Goal: Task Accomplishment & Management: Manage account settings

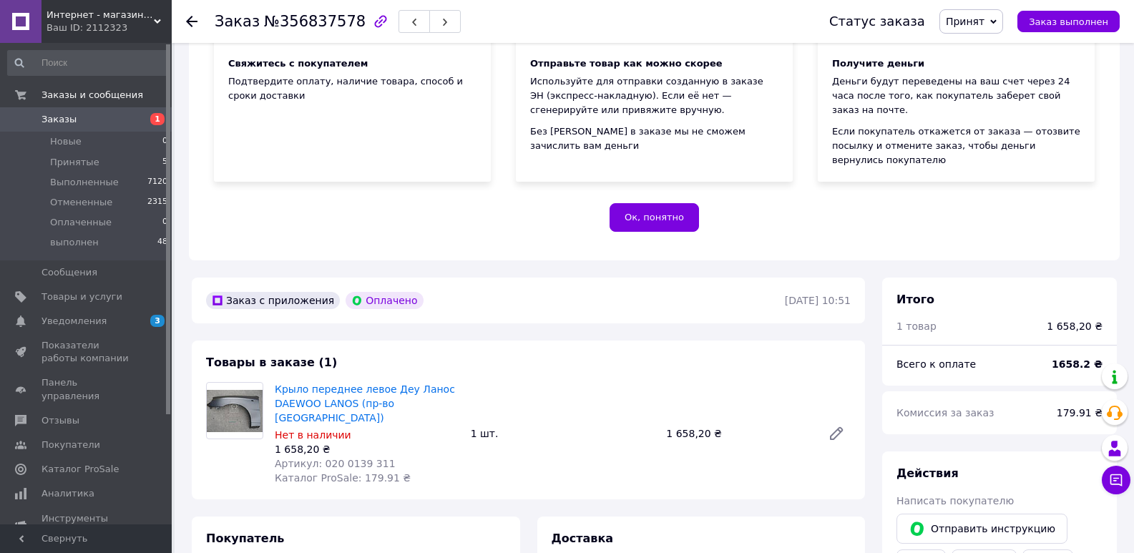
scroll to position [215, 0]
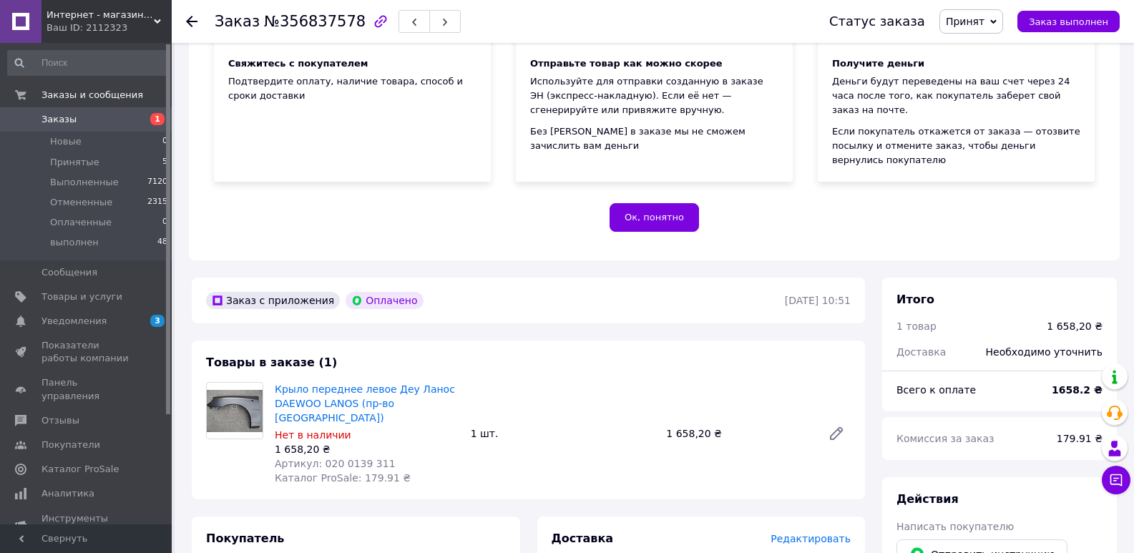
click at [195, 16] on icon at bounding box center [191, 21] width 11 height 11
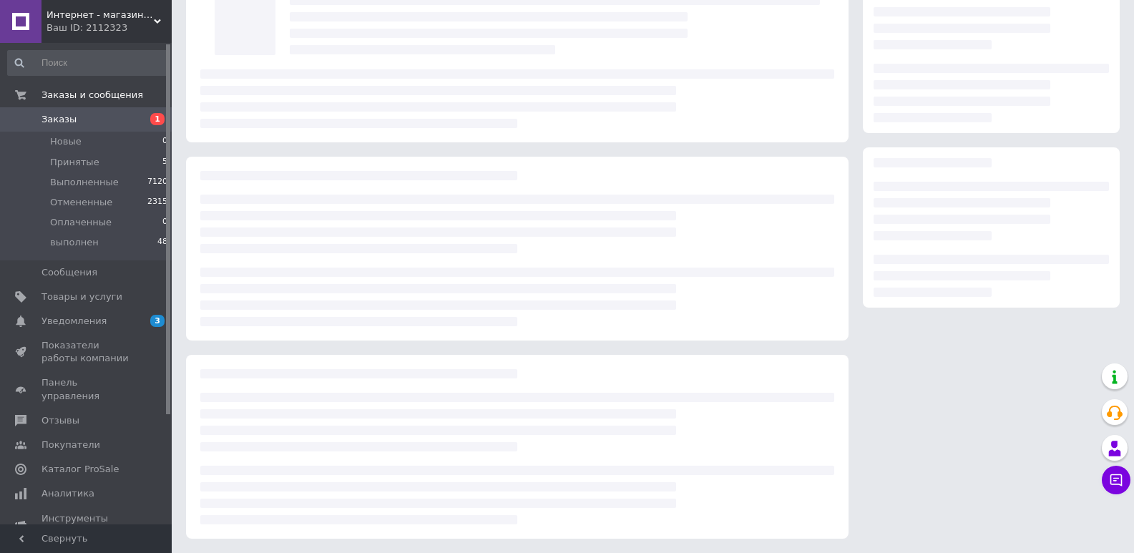
scroll to position [101, 0]
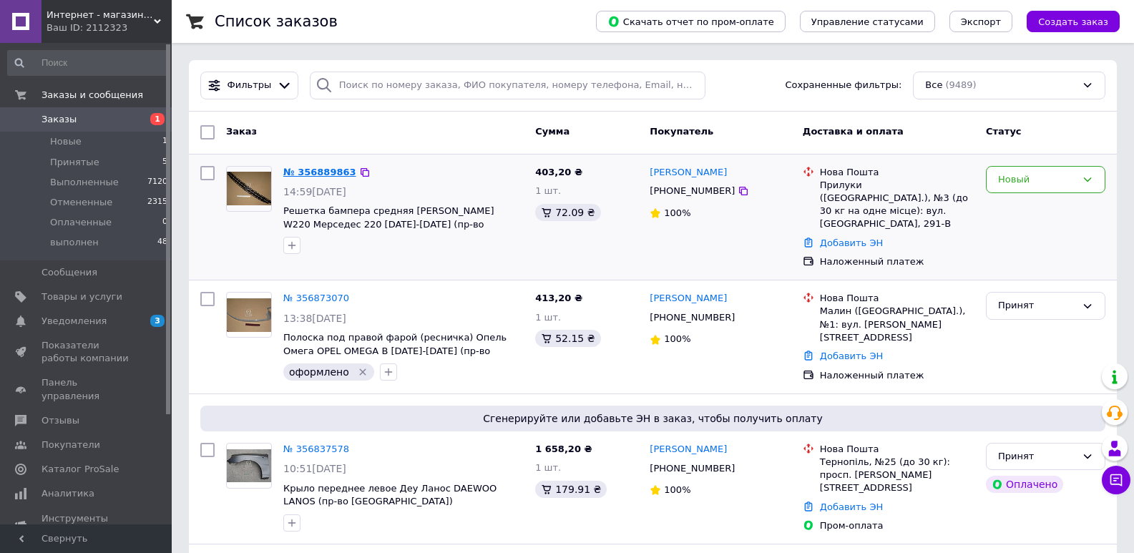
click at [316, 170] on link "№ 356889863" at bounding box center [319, 172] width 73 height 11
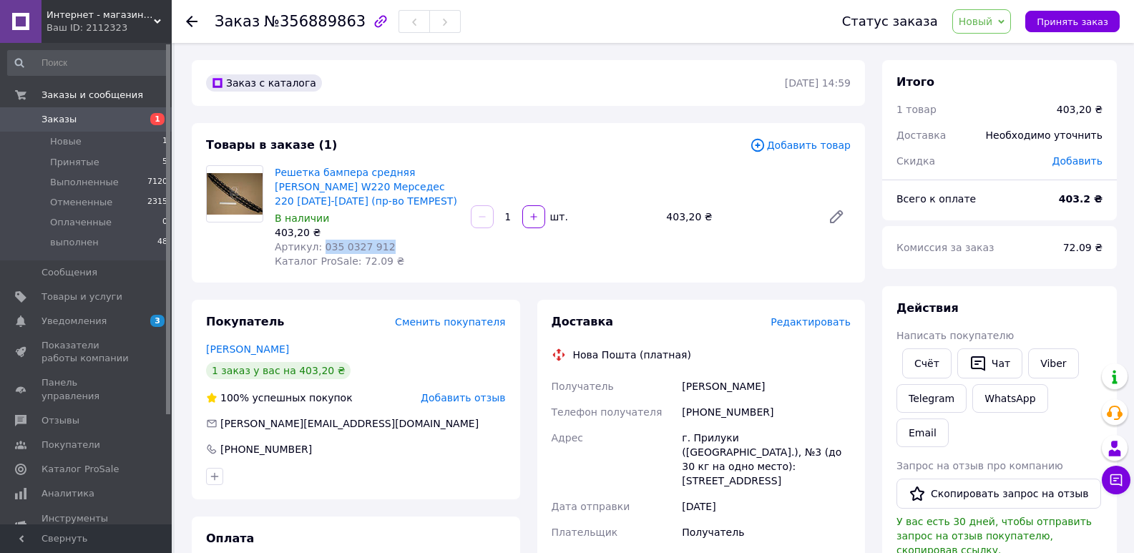
drag, startPoint x: 318, startPoint y: 244, endPoint x: 375, endPoint y: 249, distance: 58.1
click at [375, 249] on span "Артикул: 035 0327 912" at bounding box center [335, 246] width 121 height 11
copy span "035 0327 912"
drag, startPoint x: 698, startPoint y: 408, endPoint x: 757, endPoint y: 415, distance: 59.1
click at [757, 415] on div "[PHONE_NUMBER]" at bounding box center [766, 412] width 175 height 26
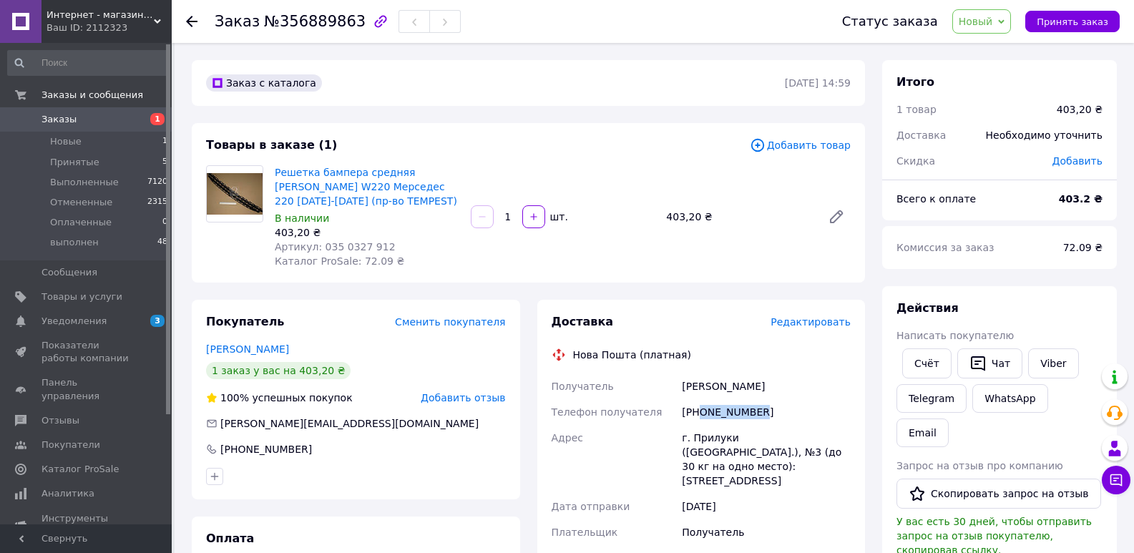
copy div "0991442054"
click at [1081, 24] on span "Принять заказ" at bounding box center [1072, 21] width 72 height 11
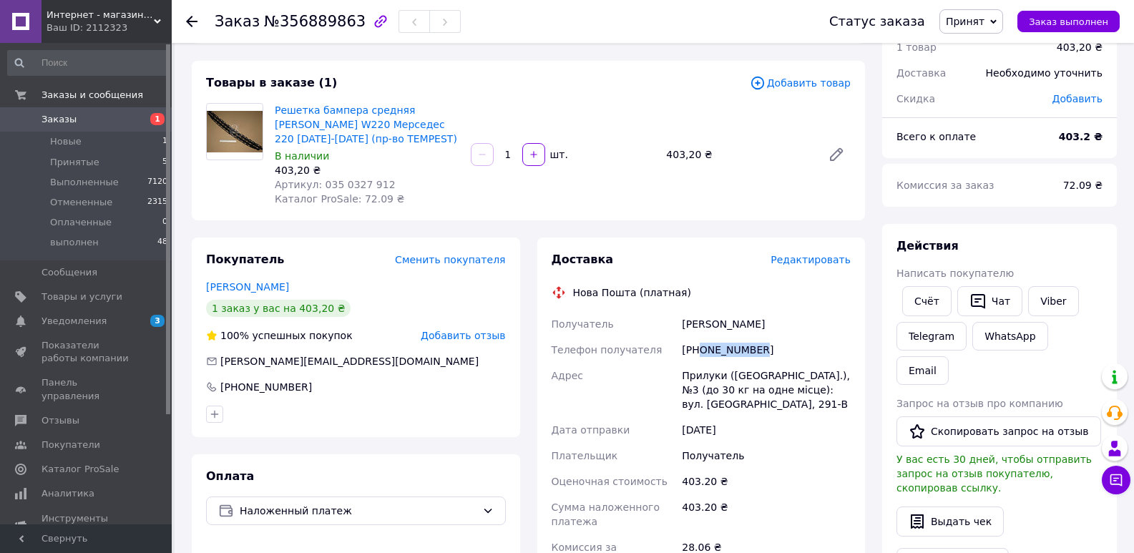
scroll to position [358, 0]
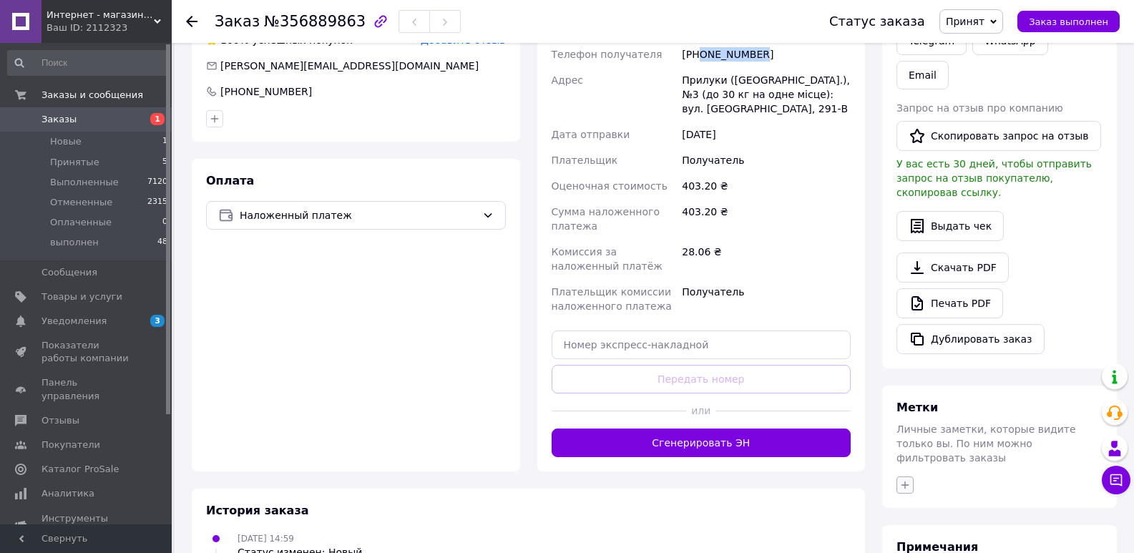
click at [902, 481] on icon "button" at bounding box center [905, 485] width 8 height 8
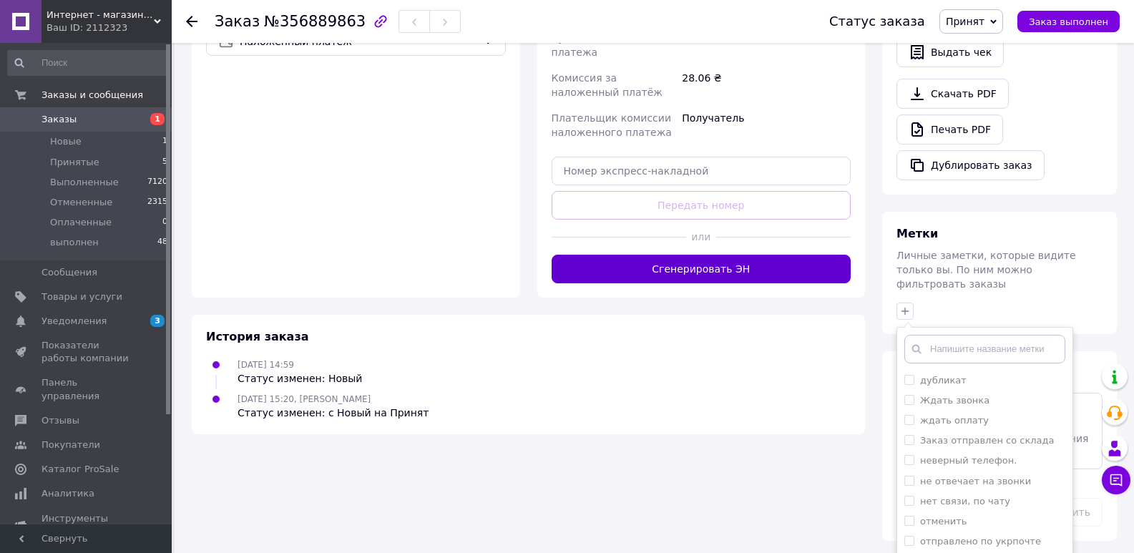
scroll to position [548, 0]
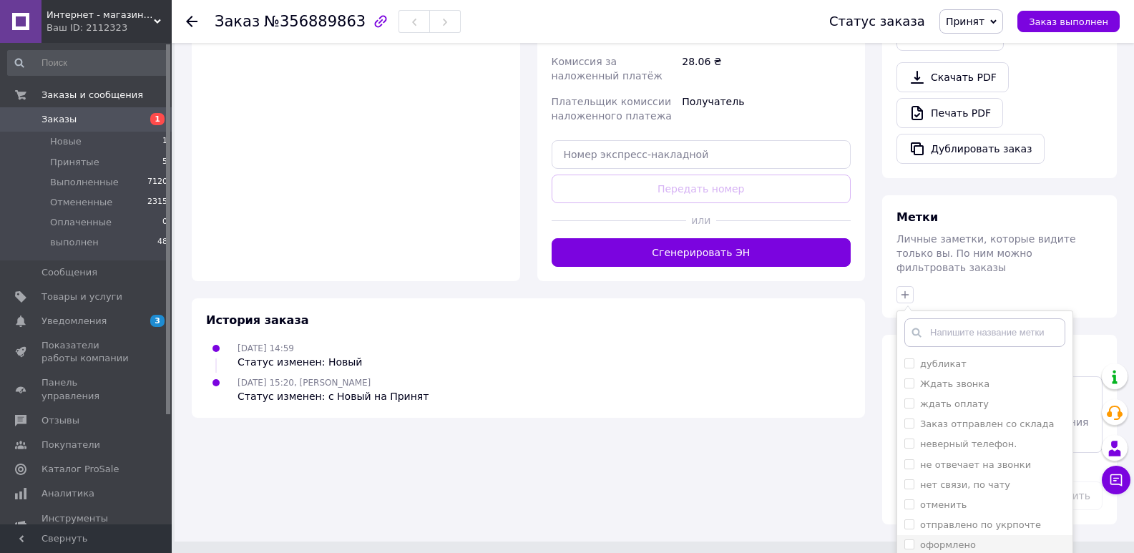
click at [908, 539] on input "оформлено" at bounding box center [908, 543] width 9 height 9
checkbox input "true"
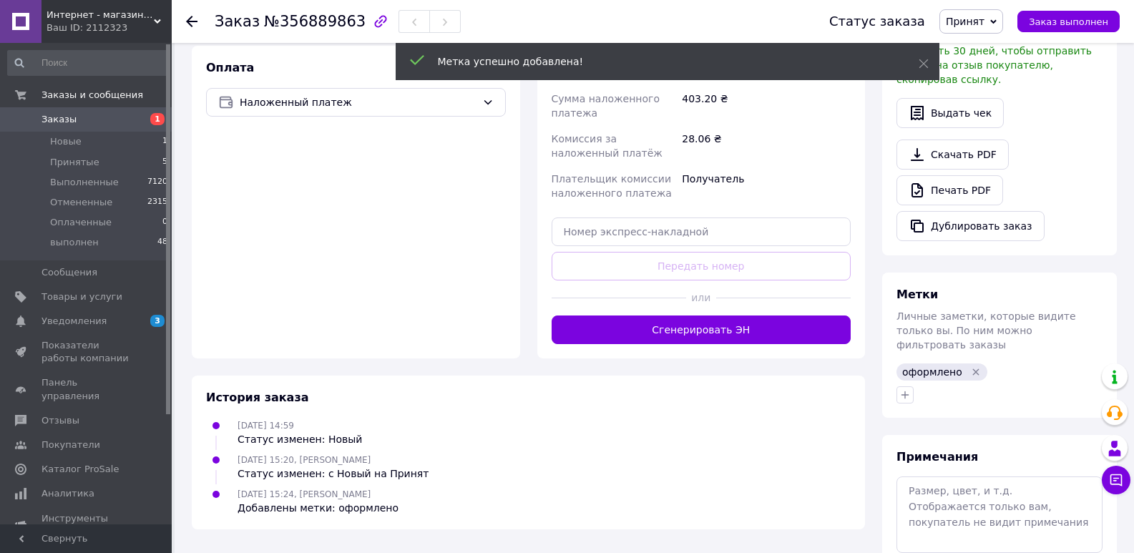
scroll to position [496, 0]
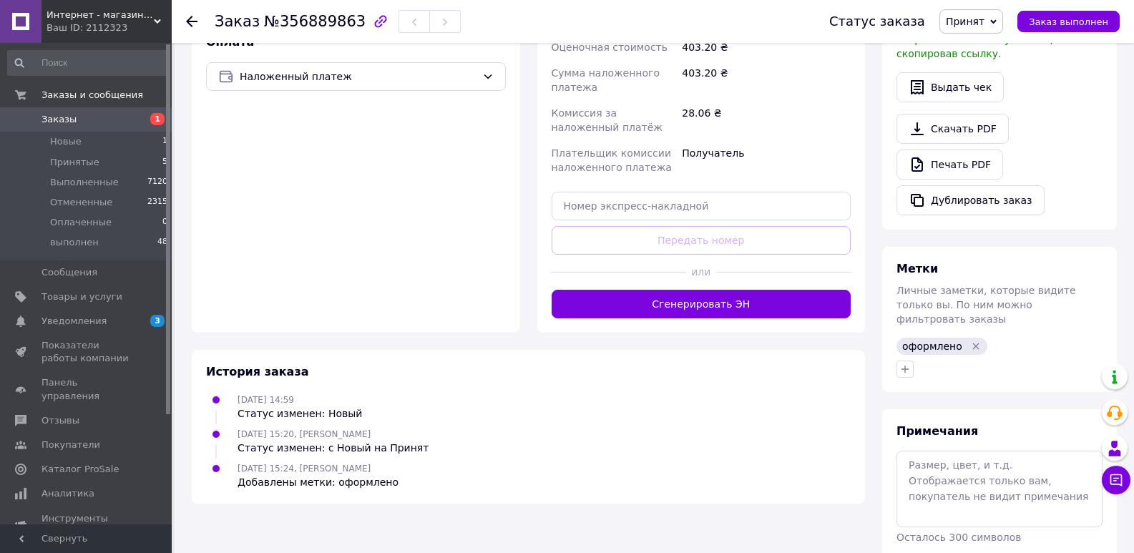
click at [190, 19] on icon at bounding box center [191, 21] width 11 height 11
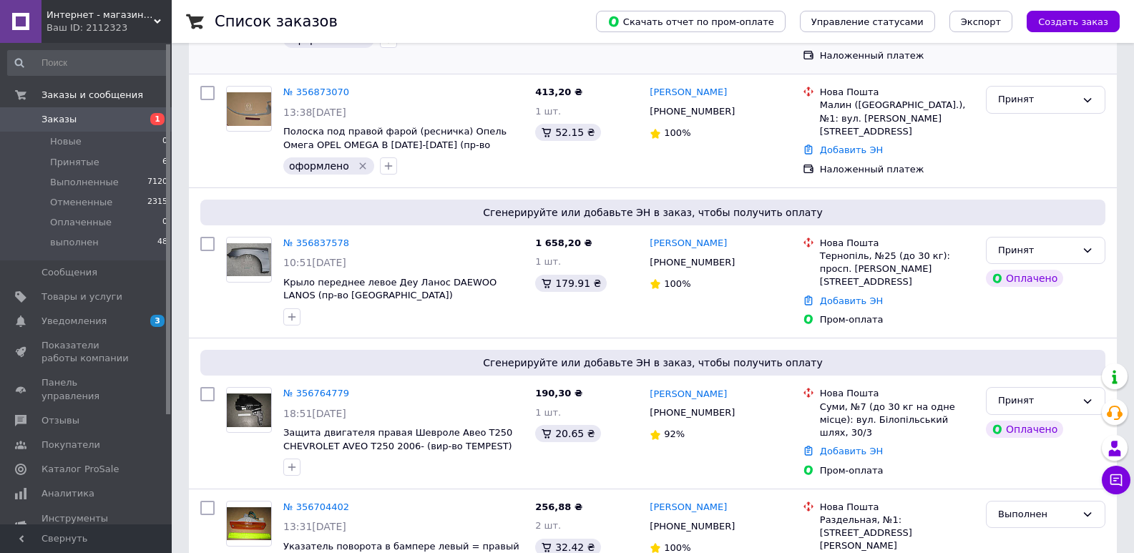
scroll to position [215, 0]
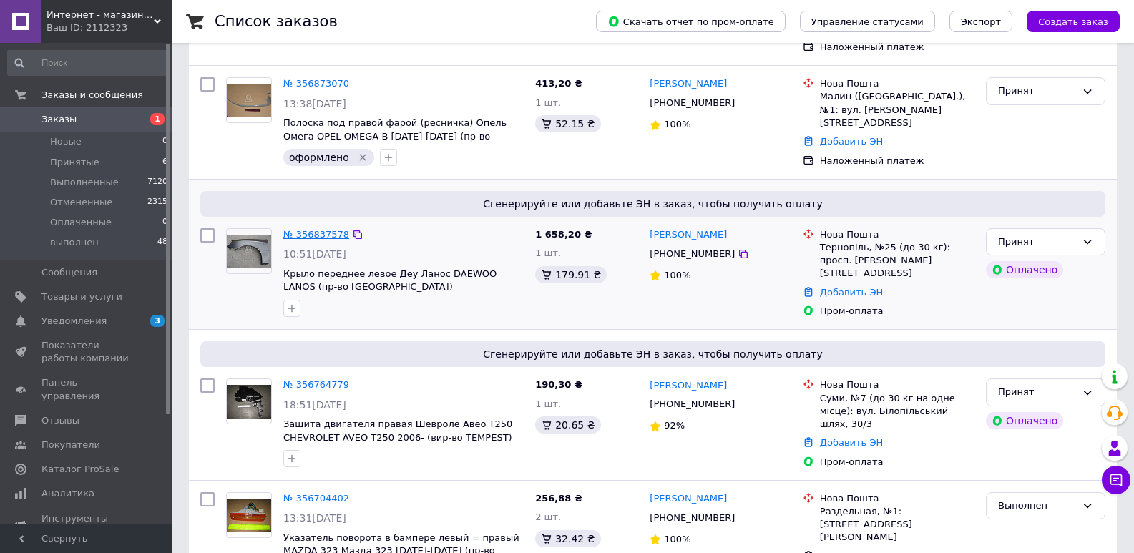
click at [309, 229] on link "№ 356837578" at bounding box center [316, 234] width 66 height 11
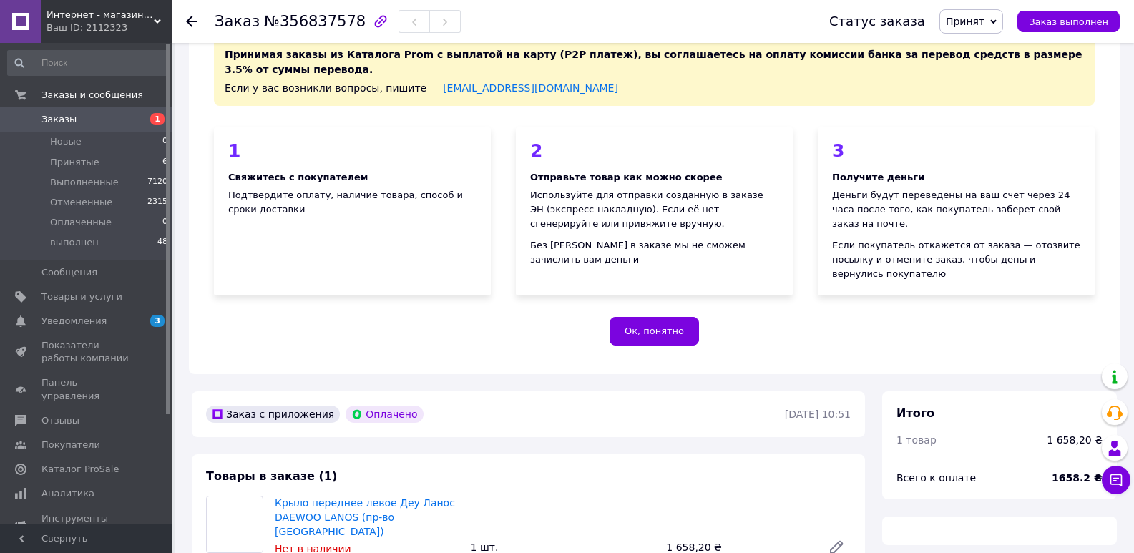
scroll to position [215, 0]
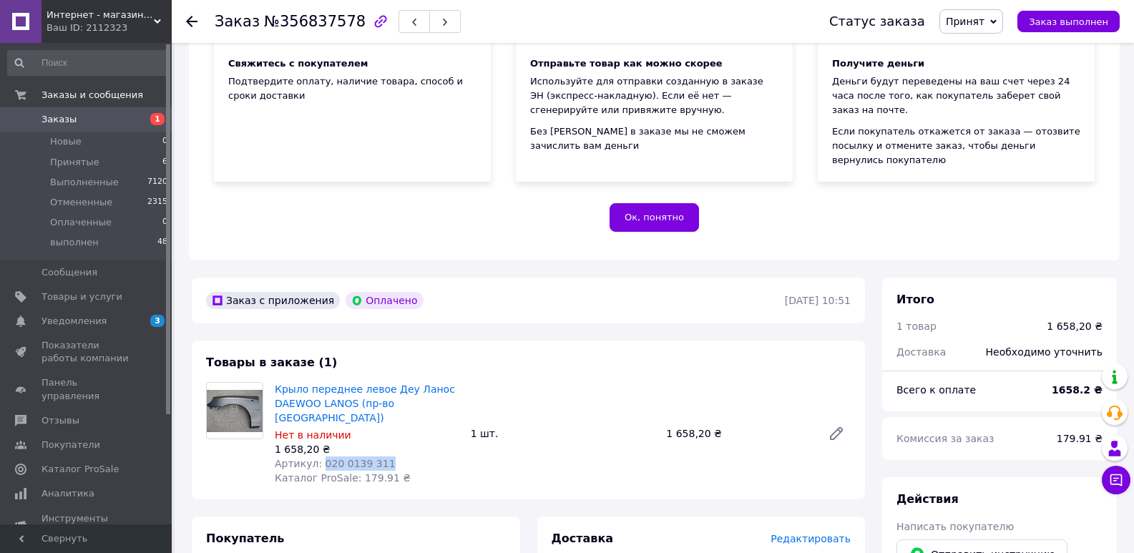
drag, startPoint x: 318, startPoint y: 405, endPoint x: 376, endPoint y: 405, distance: 58.6
click at [376, 458] on span "Артикул: 020 0139 311" at bounding box center [335, 463] width 121 height 11
copy span "020 0139 311"
click at [191, 21] on use at bounding box center [191, 21] width 11 height 11
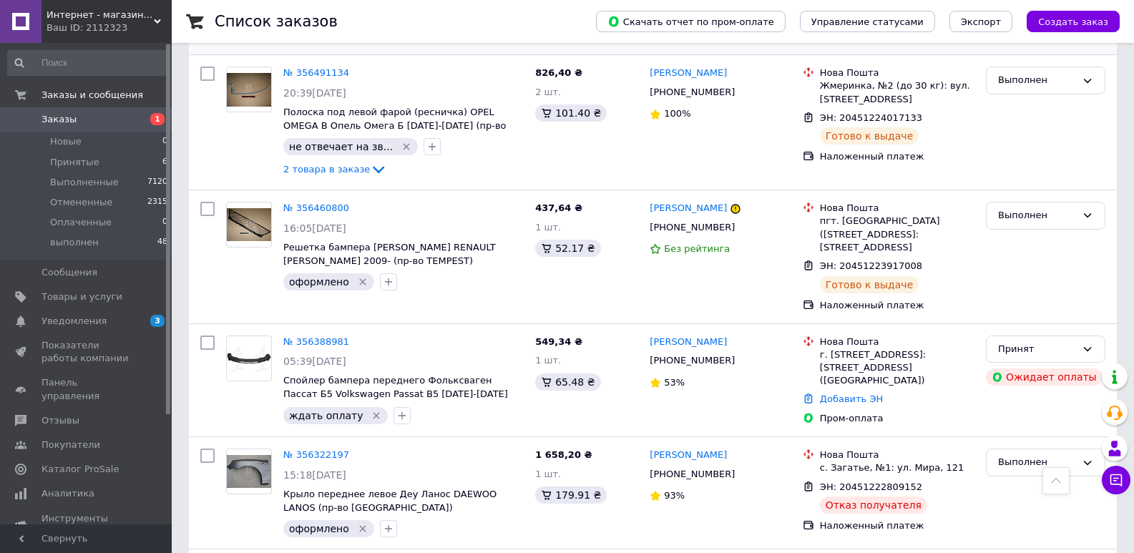
scroll to position [1574, 0]
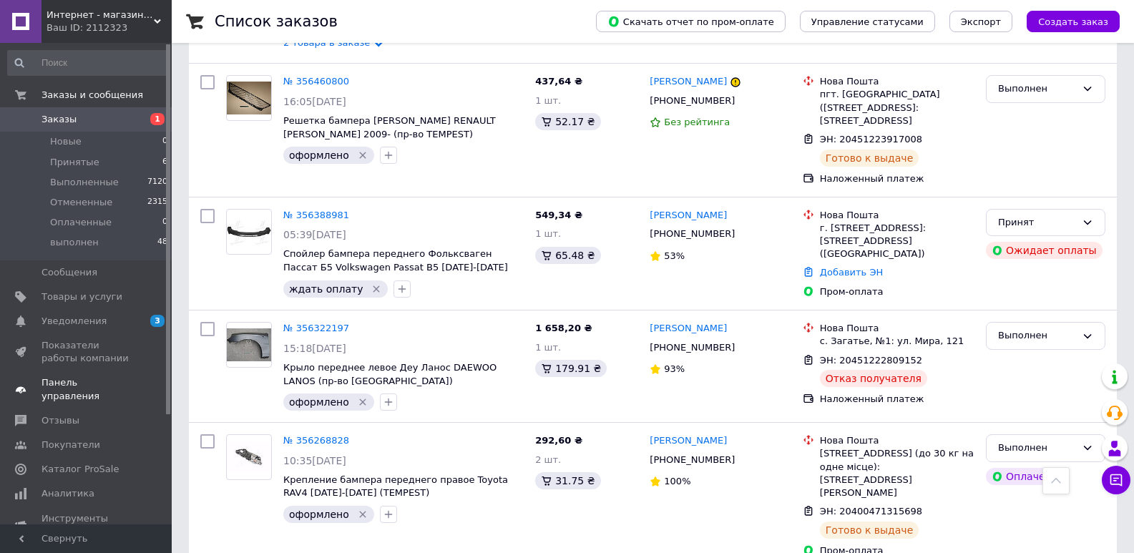
click at [84, 379] on span "Панель управления" at bounding box center [86, 389] width 91 height 26
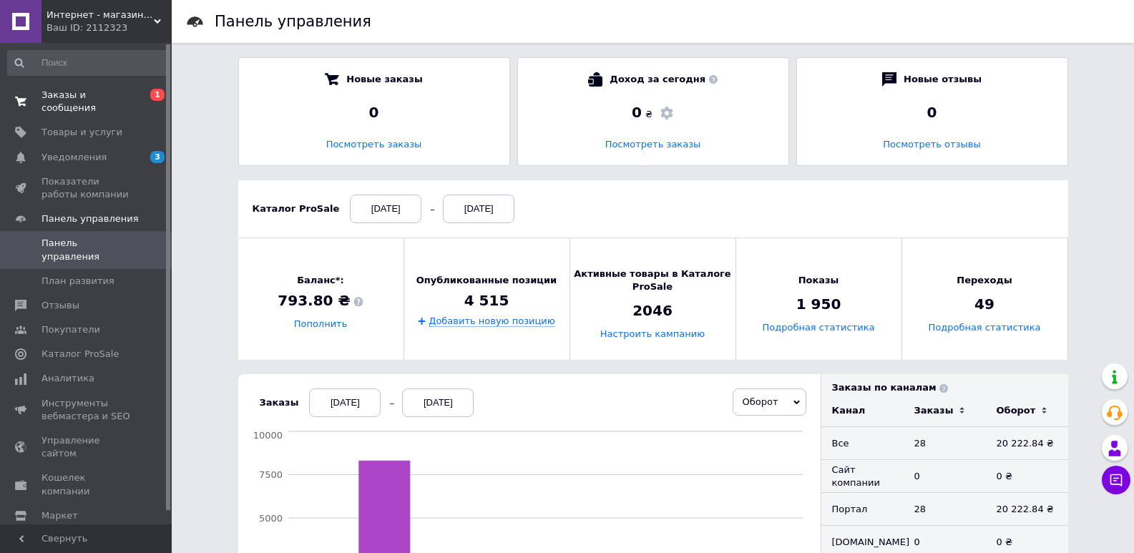
click at [107, 94] on span "Заказы и сообщения" at bounding box center [86, 102] width 91 height 26
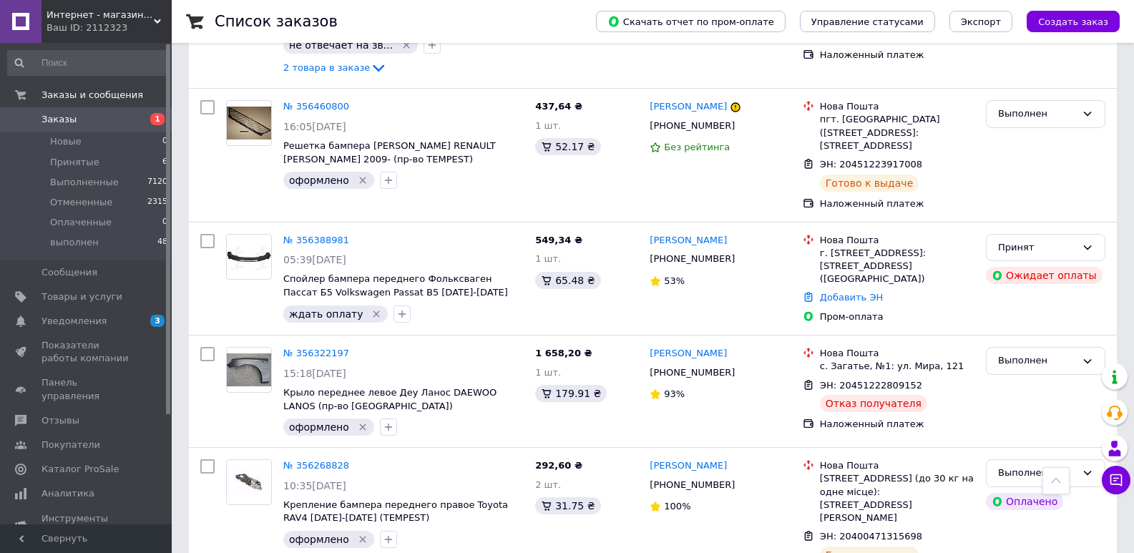
scroll to position [1574, 0]
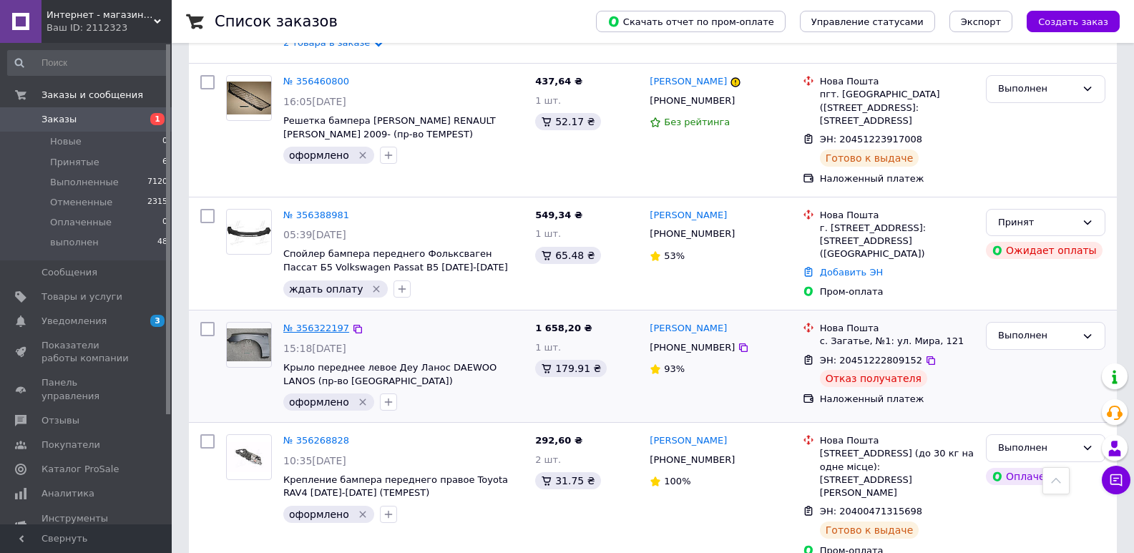
click at [310, 323] on link "№ 356322197" at bounding box center [316, 328] width 66 height 11
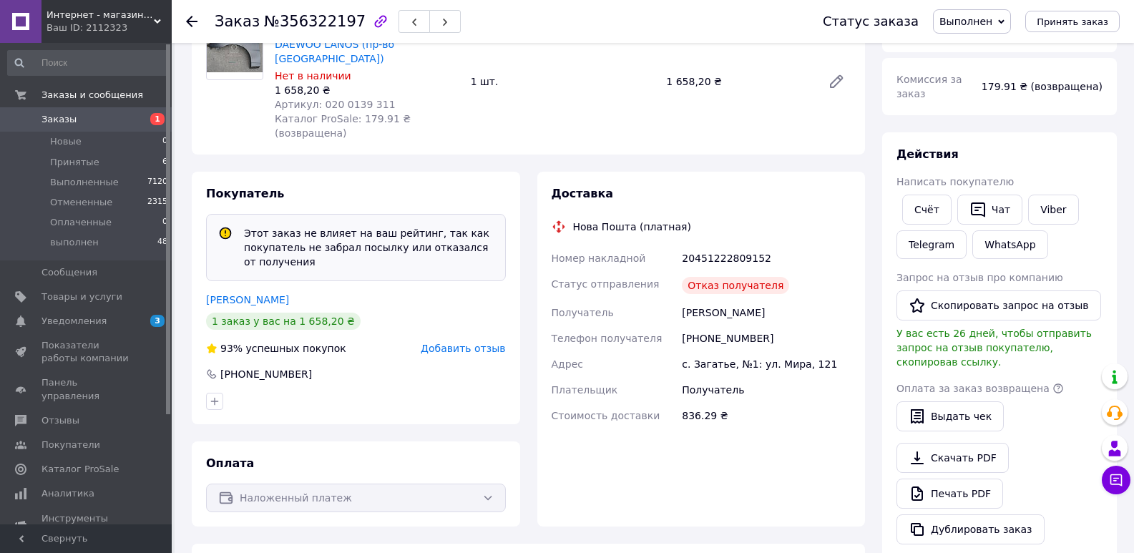
scroll to position [215, 0]
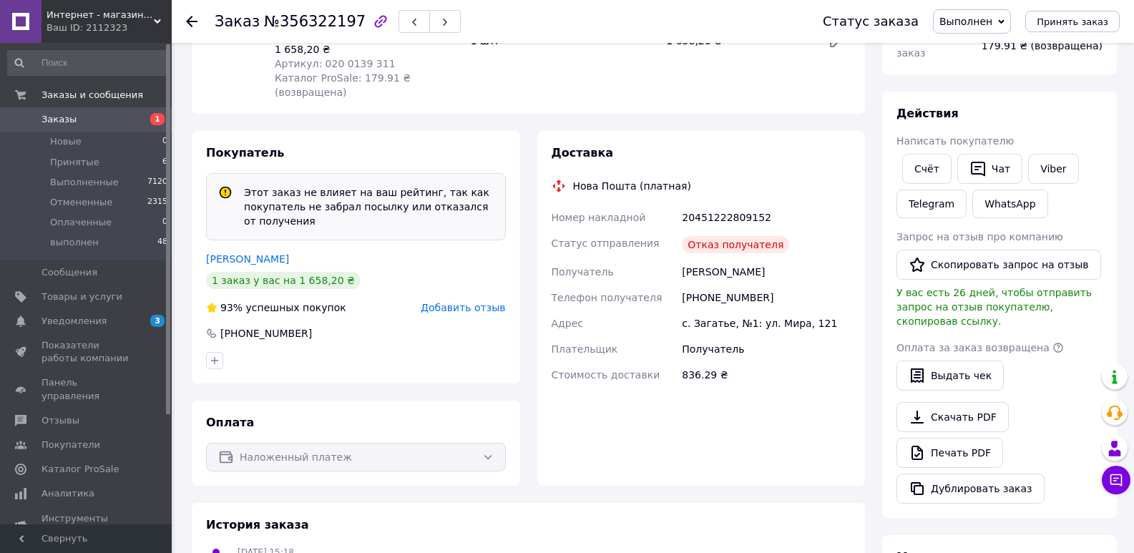
click at [456, 302] on span "Добавить отзыв" at bounding box center [463, 307] width 84 height 11
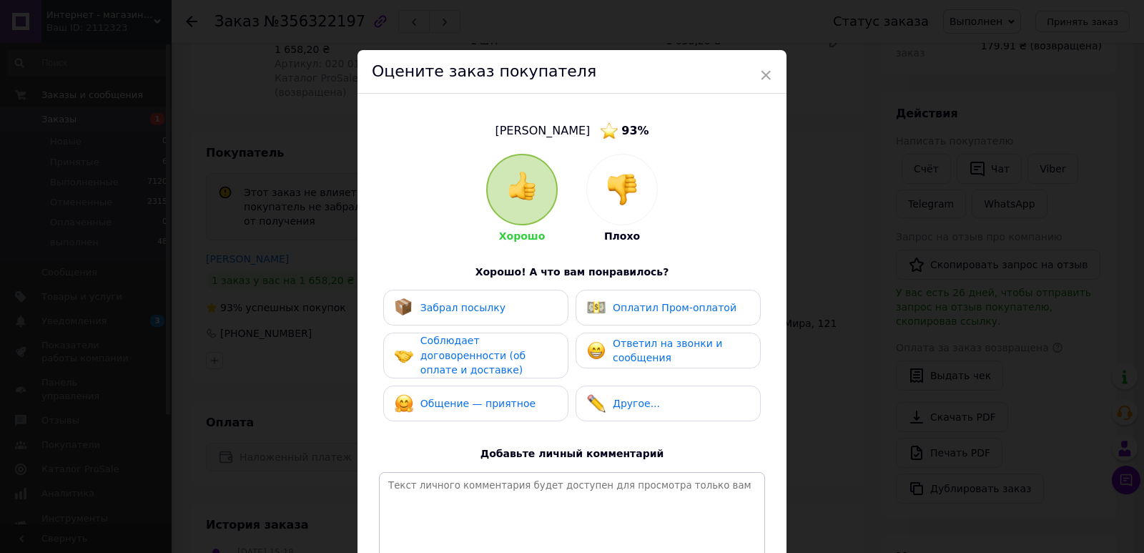
click at [622, 186] on img at bounding box center [622, 189] width 31 height 31
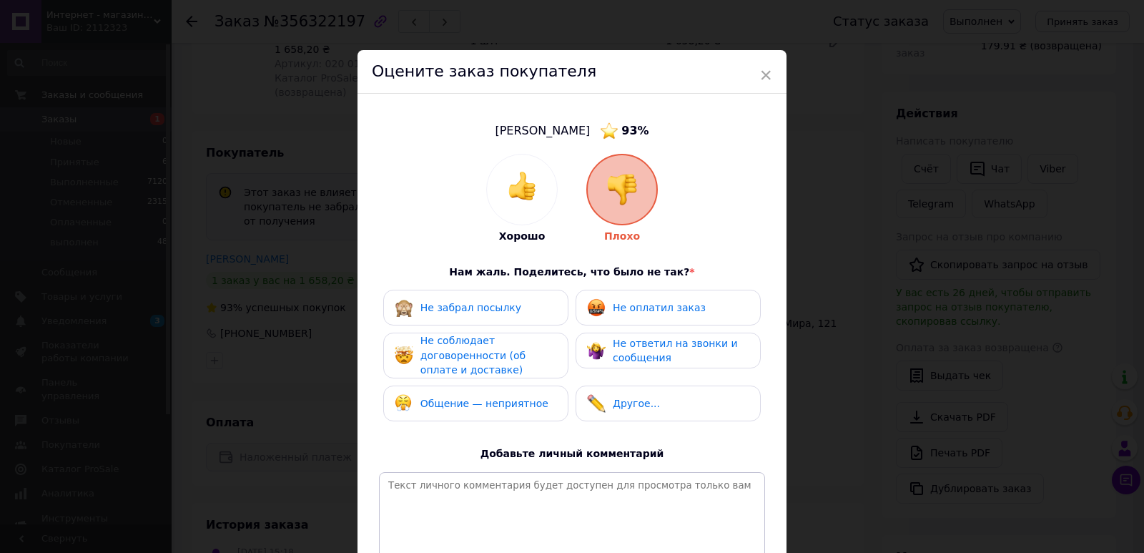
click at [471, 307] on span "Не забрал посылку" at bounding box center [471, 307] width 101 height 11
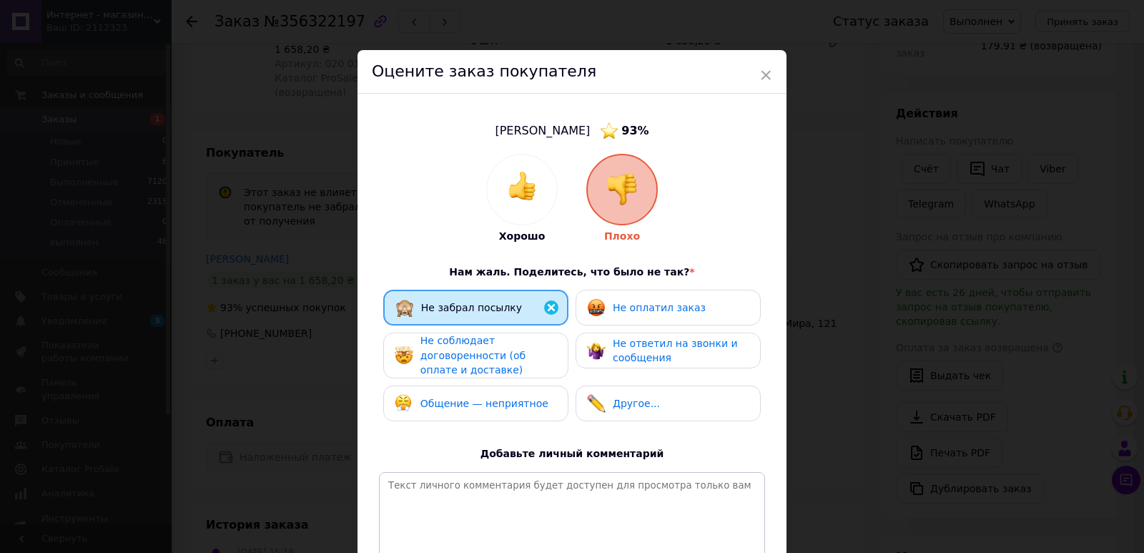
click at [449, 355] on span "Не соблюдает договоренности (об оплате и доставке)" at bounding box center [473, 355] width 105 height 41
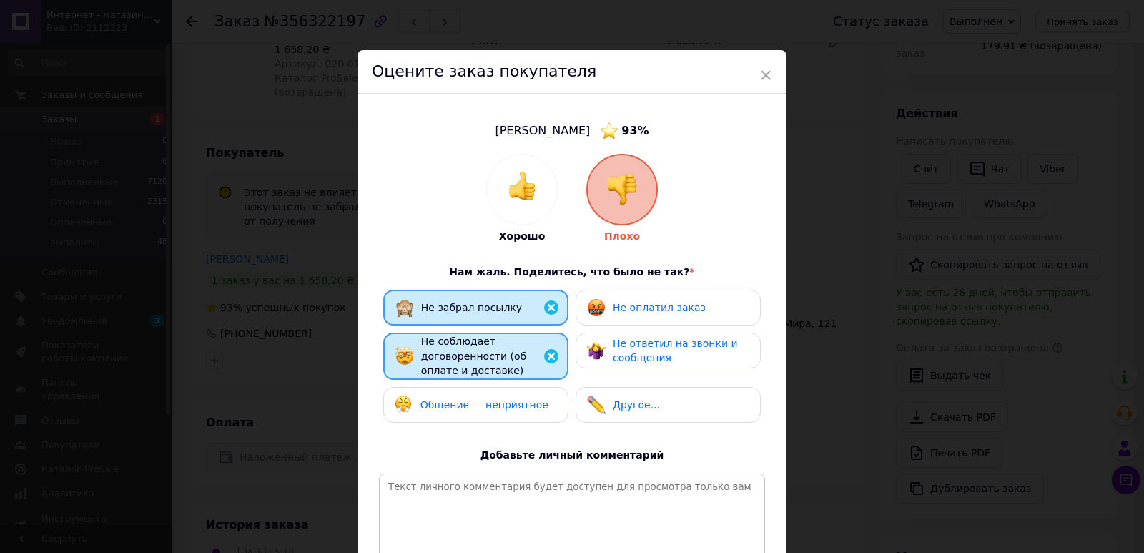
click at [446, 406] on span "Общение — неприятное" at bounding box center [485, 404] width 128 height 11
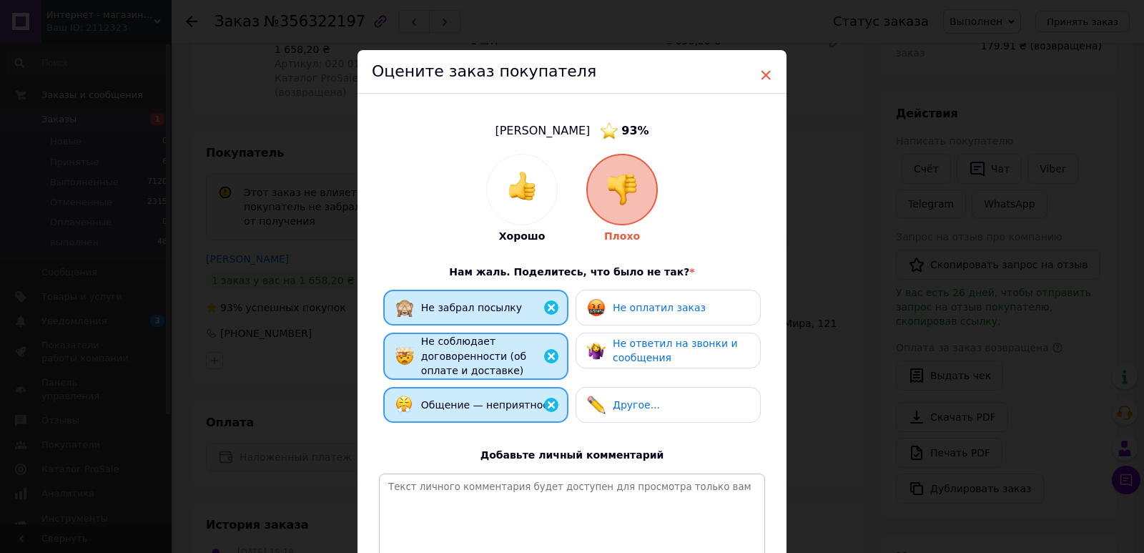
click at [764, 74] on span "×" at bounding box center [766, 75] width 13 height 24
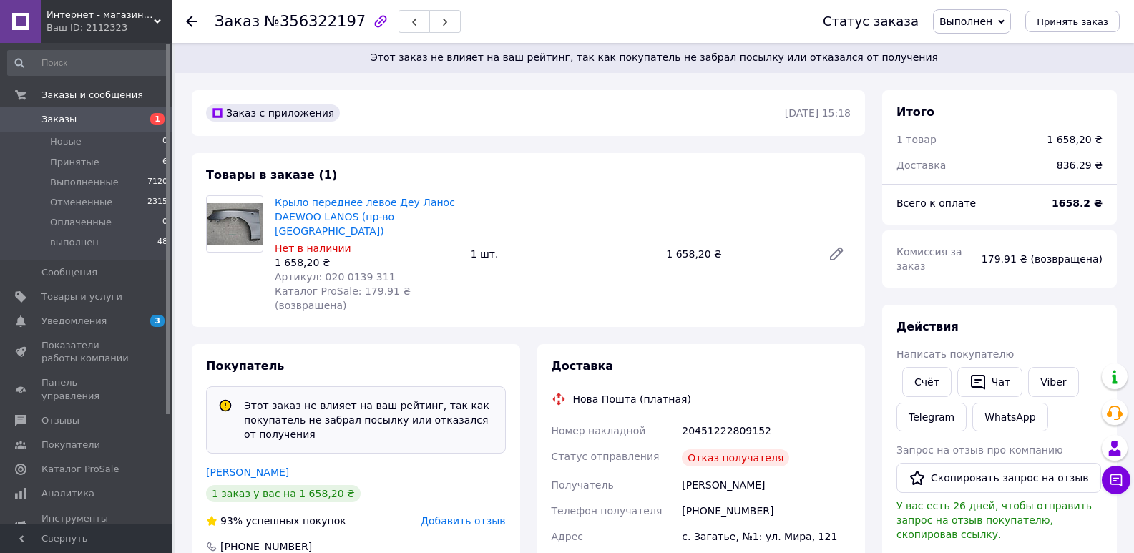
scroll to position [0, 0]
click at [186, 18] on icon at bounding box center [191, 21] width 11 height 11
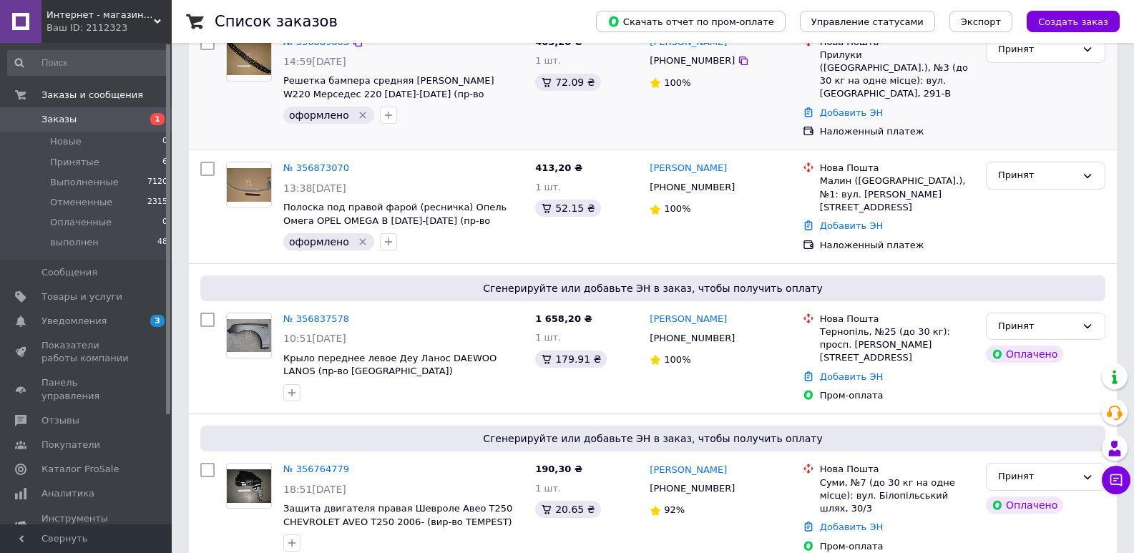
scroll to position [143, 0]
